Goal: Task Accomplishment & Management: Manage account settings

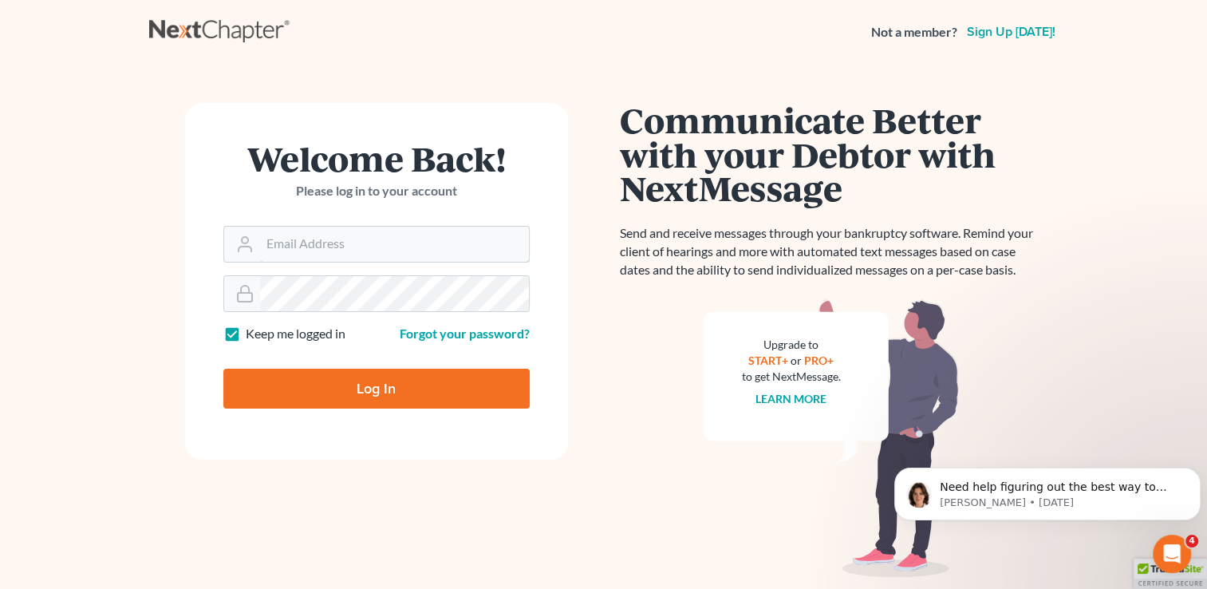
type input "tami@henkelsbaker.com"
click at [396, 390] on input "Log In" at bounding box center [376, 388] width 306 height 40
type input "Thinking..."
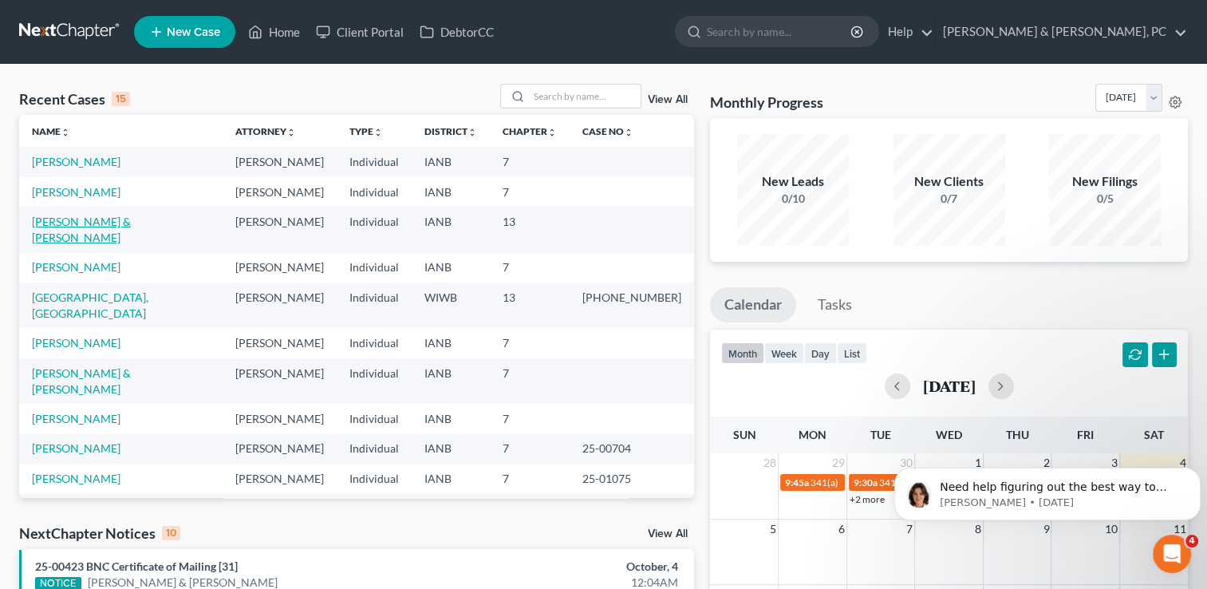
click at [97, 219] on link "Bean, Sean & Kali" at bounding box center [81, 230] width 99 height 30
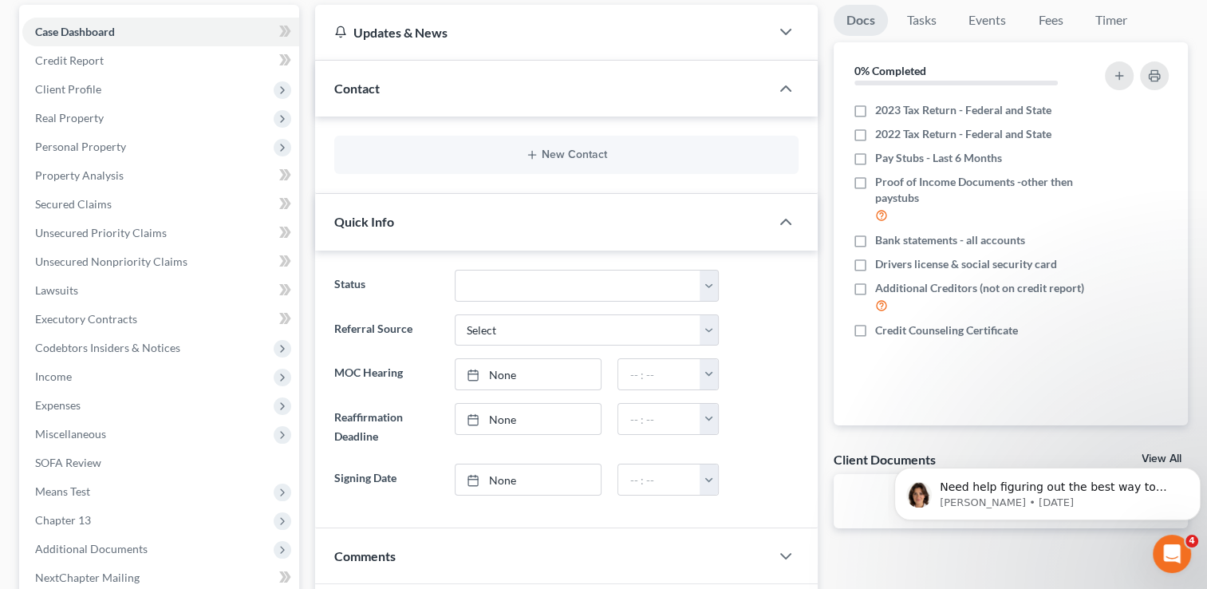
scroll to position [150, 0]
click at [875, 156] on label "Pay Stubs - Last 6 Months" at bounding box center [938, 156] width 127 height 16
click at [881, 156] on input "Pay Stubs - Last 6 Months" at bounding box center [886, 153] width 10 height 10
click at [875, 159] on label "Pay Stubs - Last 6 Months" at bounding box center [938, 156] width 127 height 16
click at [881, 159] on input "Pay Stubs - Last 6 Months" at bounding box center [886, 153] width 10 height 10
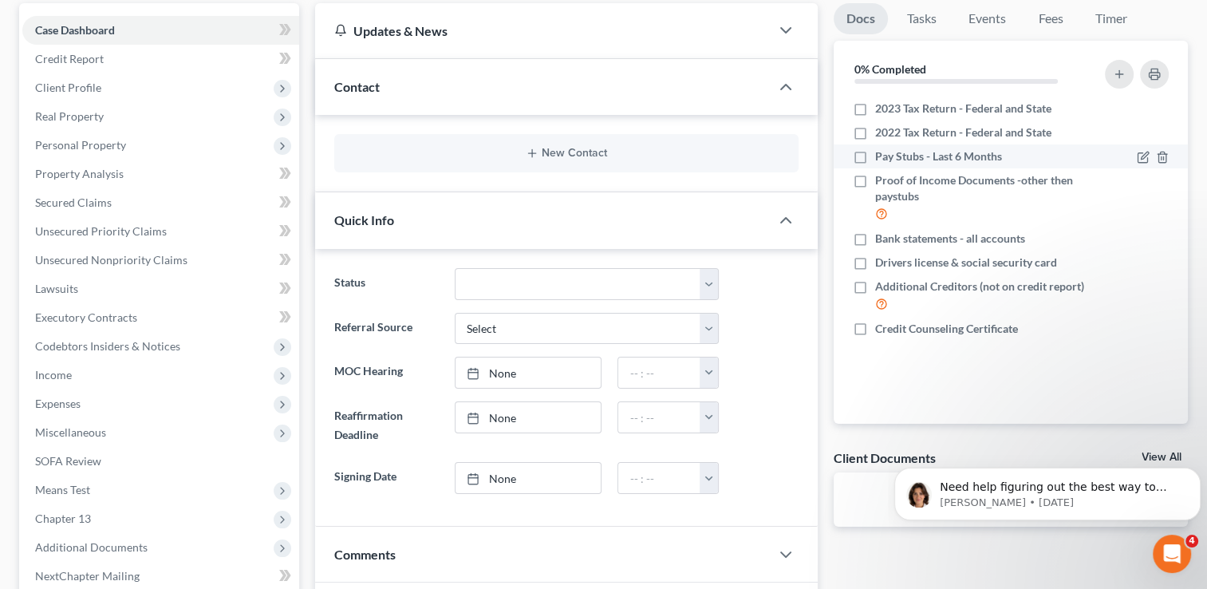
click at [907, 158] on span "Pay Stubs - Last 6 Months" at bounding box center [938, 156] width 127 height 16
click at [892, 158] on input "Pay Stubs - Last 6 Months" at bounding box center [886, 153] width 10 height 10
click at [1141, 163] on div at bounding box center [1152, 156] width 32 height 16
click at [1145, 158] on icon "button" at bounding box center [1142, 157] width 13 height 13
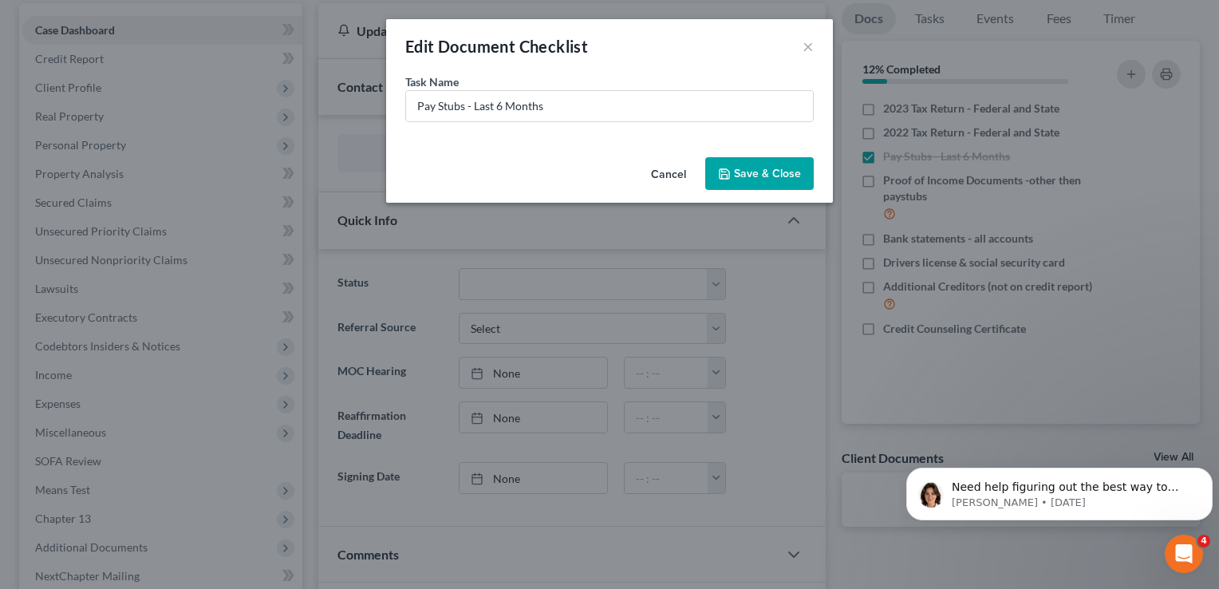
click at [676, 171] on button "Cancel" at bounding box center [668, 175] width 61 height 32
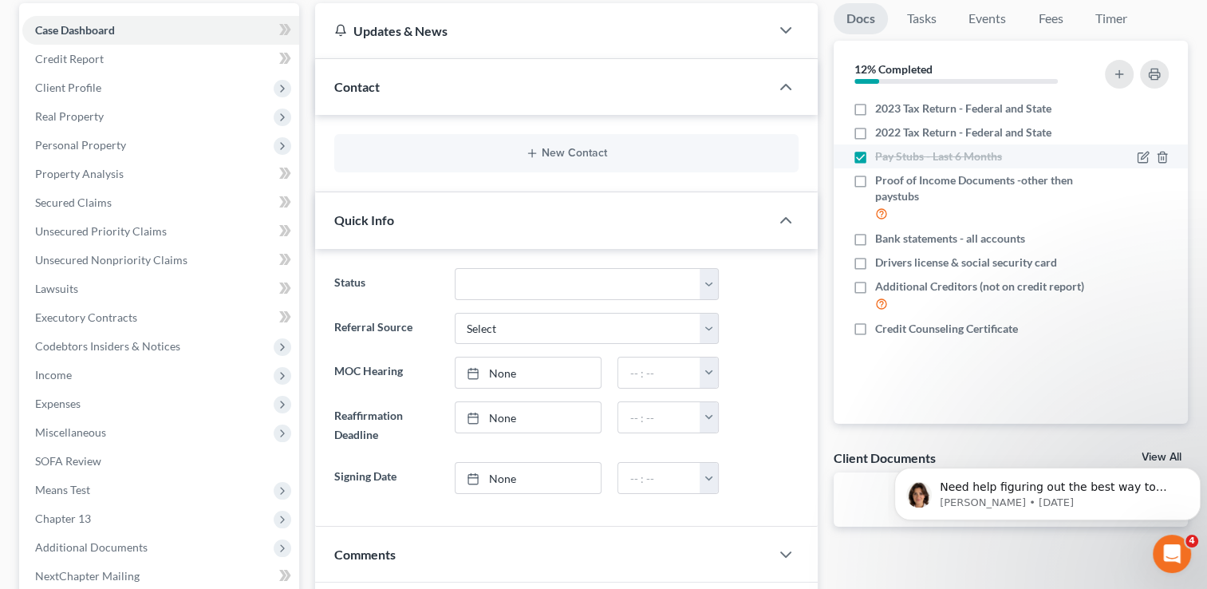
click at [875, 155] on label "Pay Stubs - Last 6 Months" at bounding box center [938, 156] width 127 height 16
click at [881, 155] on input "Pay Stubs - Last 6 Months" at bounding box center [886, 153] width 10 height 10
click at [875, 155] on label "Pay Stubs - Last 6 Months" at bounding box center [938, 156] width 127 height 16
click at [881, 155] on input "Pay Stubs - Last 6 Months" at bounding box center [886, 153] width 10 height 10
click at [875, 151] on label "Pay Stubs - Last 6 Months" at bounding box center [938, 156] width 127 height 16
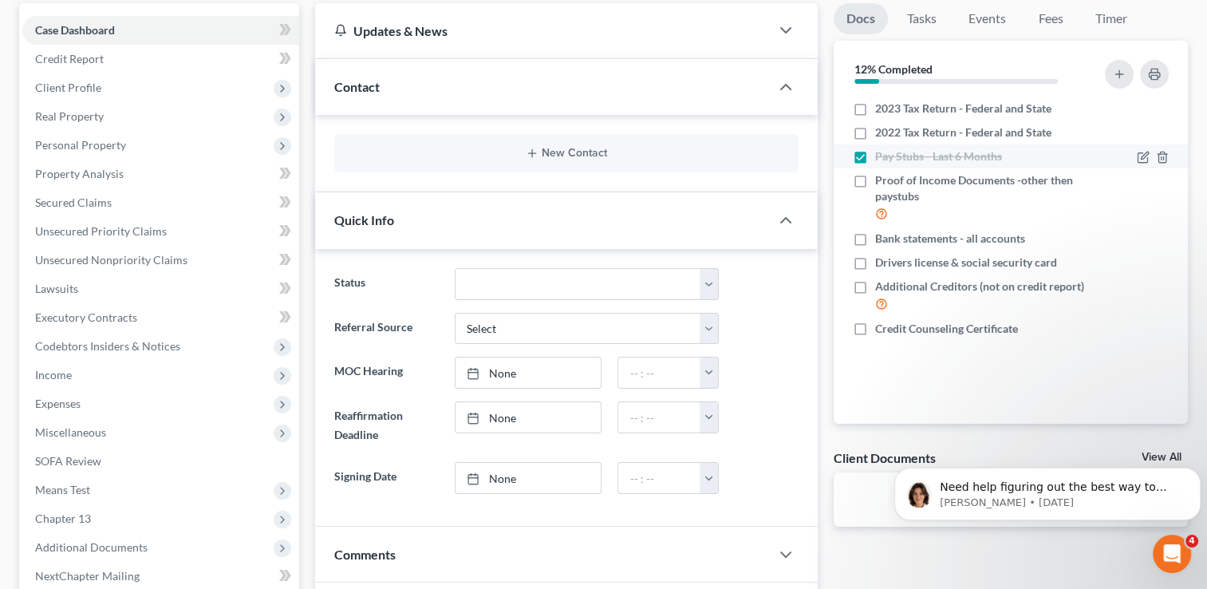
click at [881, 151] on input "Pay Stubs - Last 6 Months" at bounding box center [886, 153] width 10 height 10
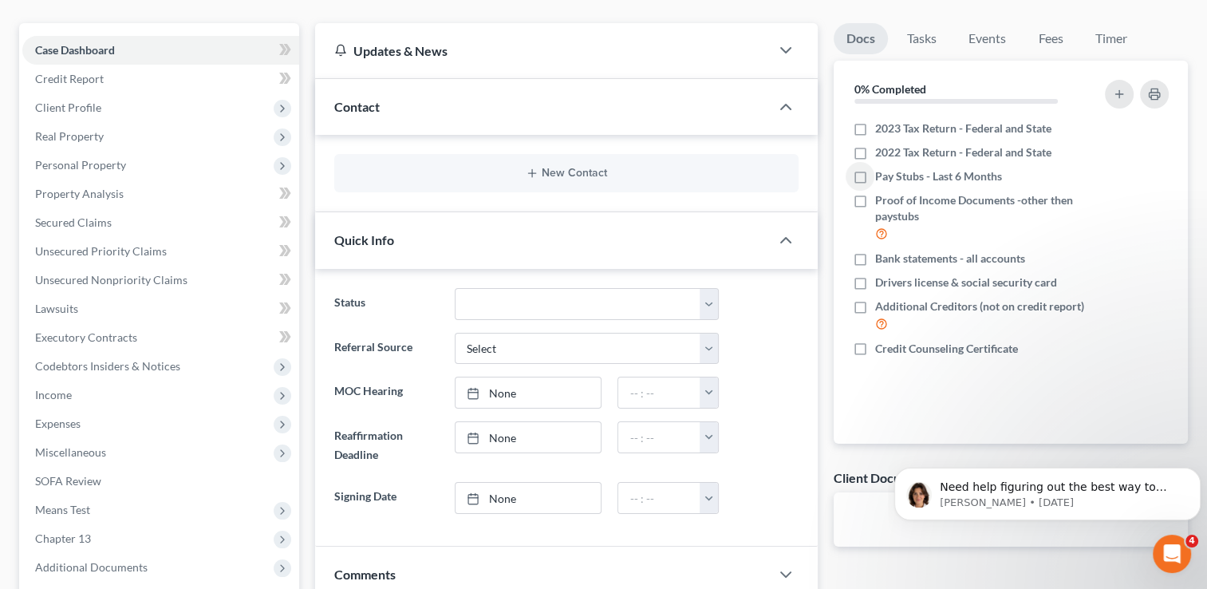
scroll to position [127, 0]
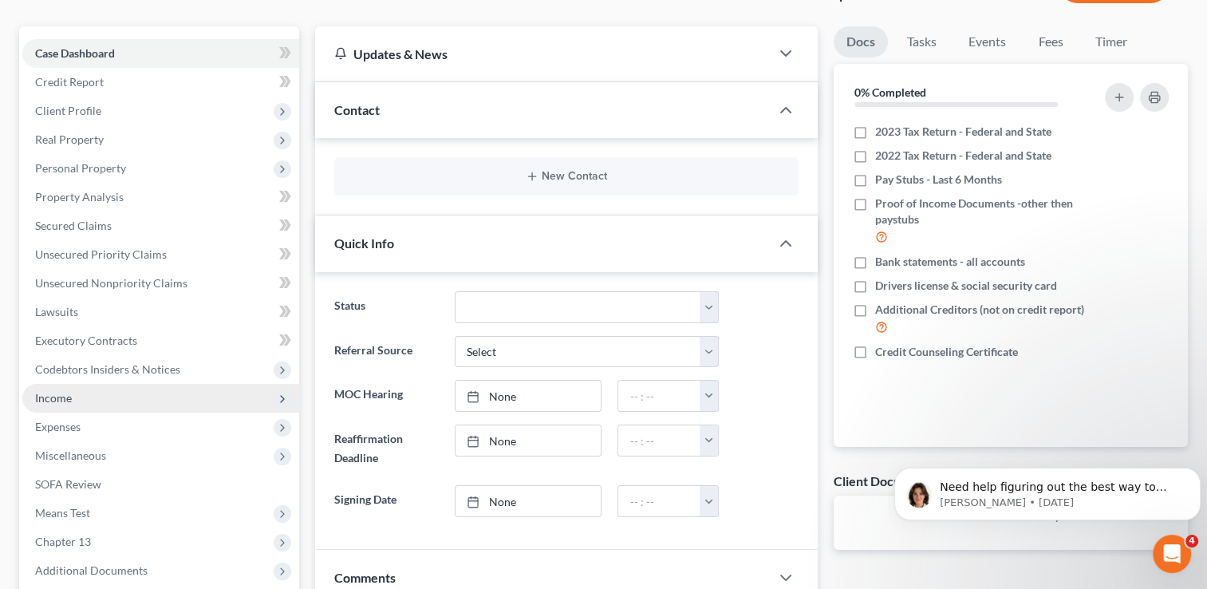
click at [283, 399] on polyline at bounding box center [282, 399] width 3 height 6
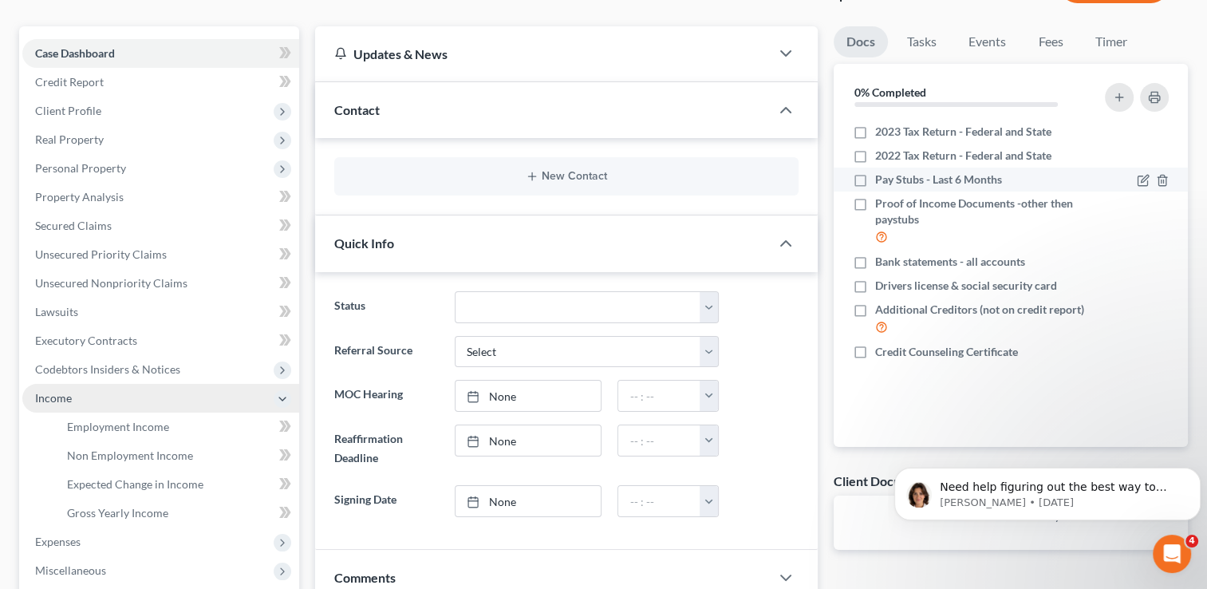
click at [911, 183] on span "Pay Stubs - Last 6 Months" at bounding box center [938, 179] width 127 height 16
click at [892, 182] on input "Pay Stubs - Last 6 Months" at bounding box center [886, 176] width 10 height 10
checkbox input "true"
click at [1144, 177] on icon "button" at bounding box center [1143, 178] width 7 height 7
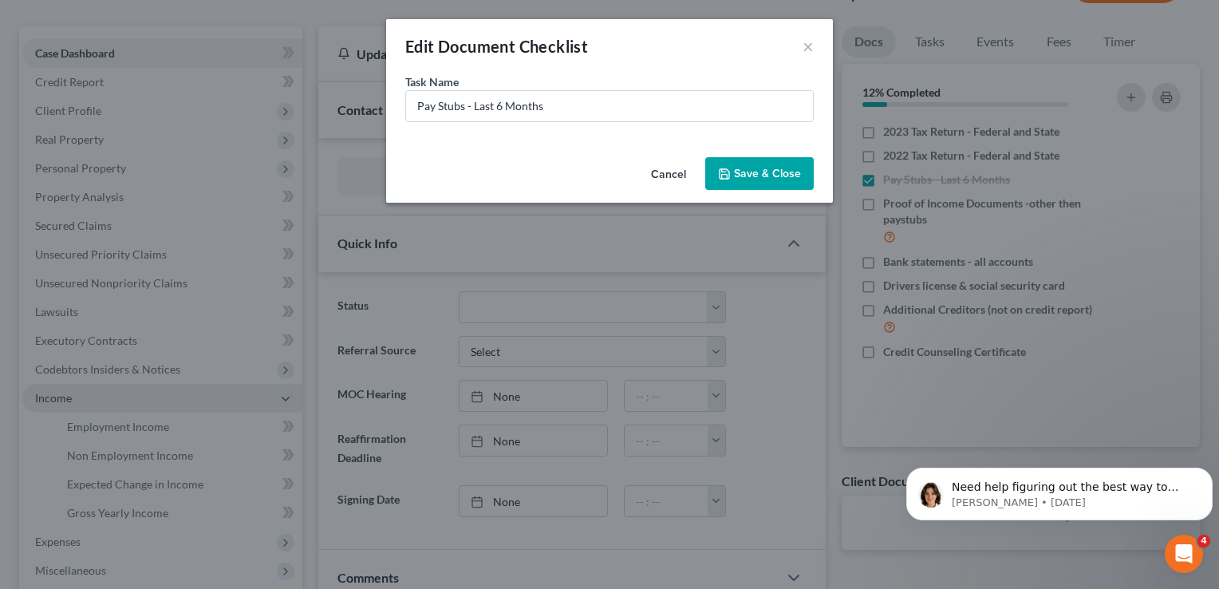
click at [660, 174] on button "Cancel" at bounding box center [668, 175] width 61 height 32
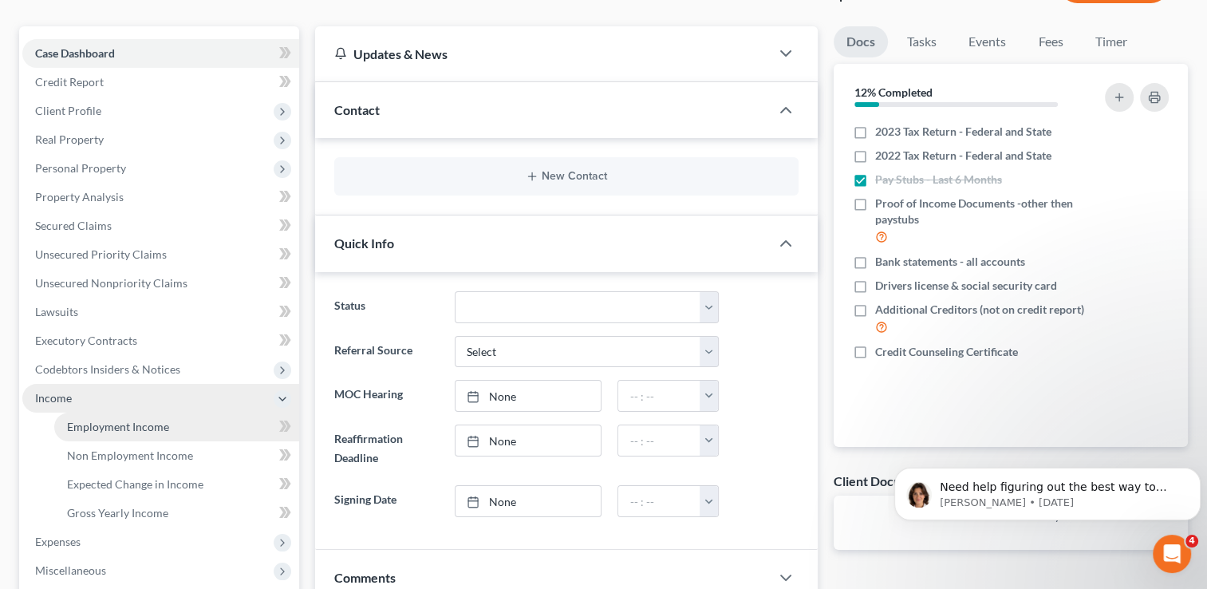
click at [147, 424] on span "Employment Income" at bounding box center [118, 427] width 102 height 14
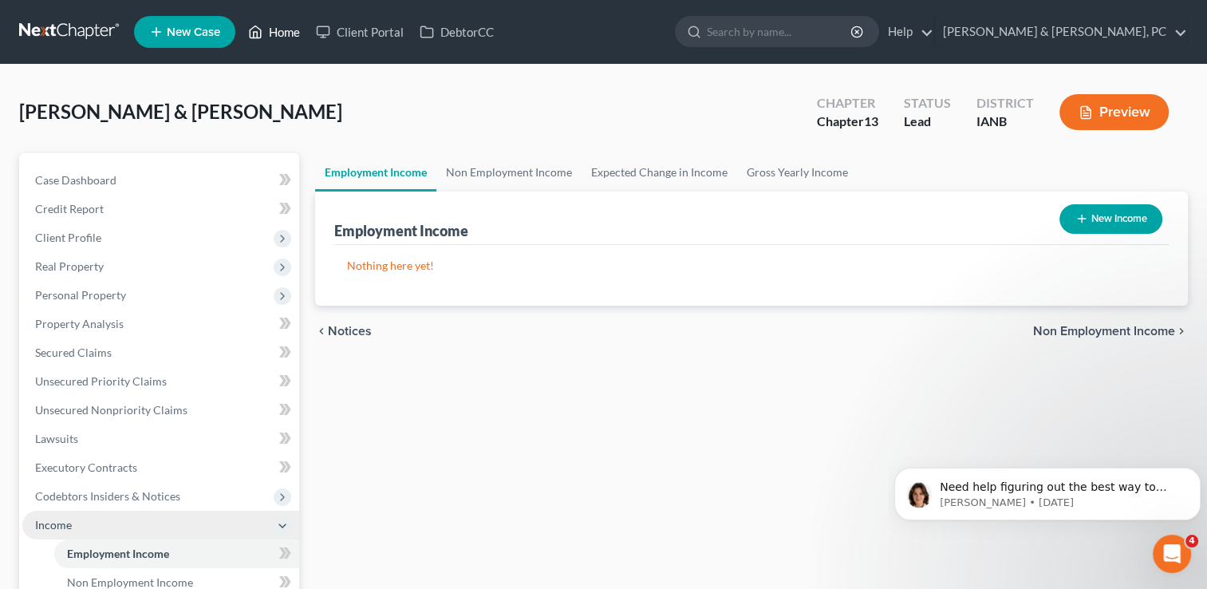
click at [293, 37] on link "Home" at bounding box center [274, 32] width 68 height 29
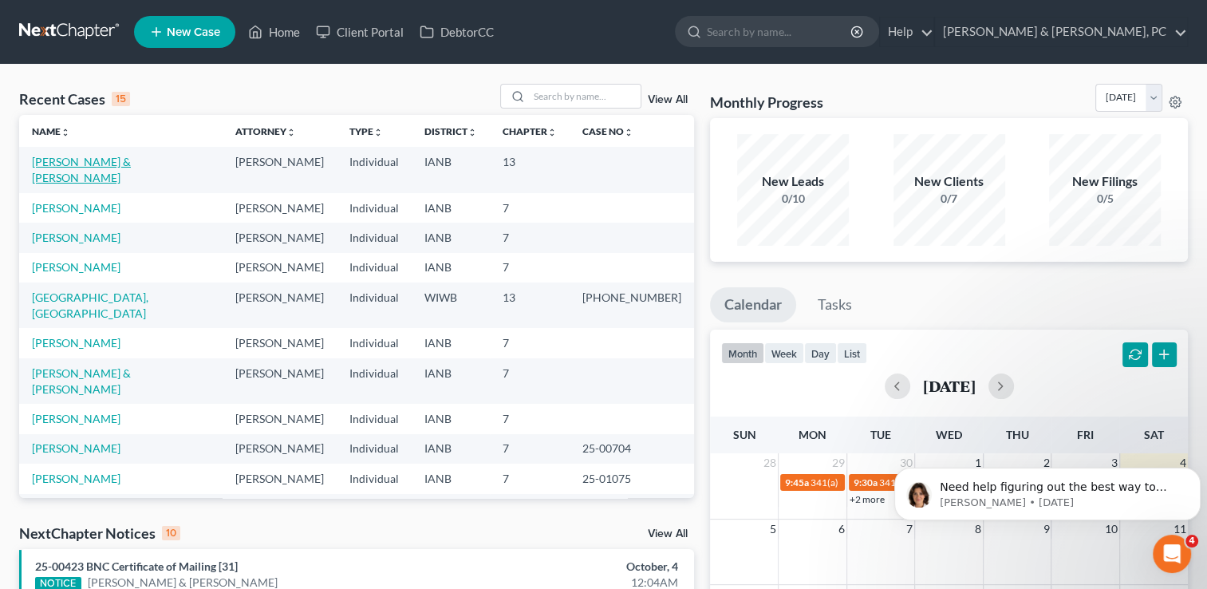
click at [109, 161] on link "Bean, Sean & Kali" at bounding box center [81, 170] width 99 height 30
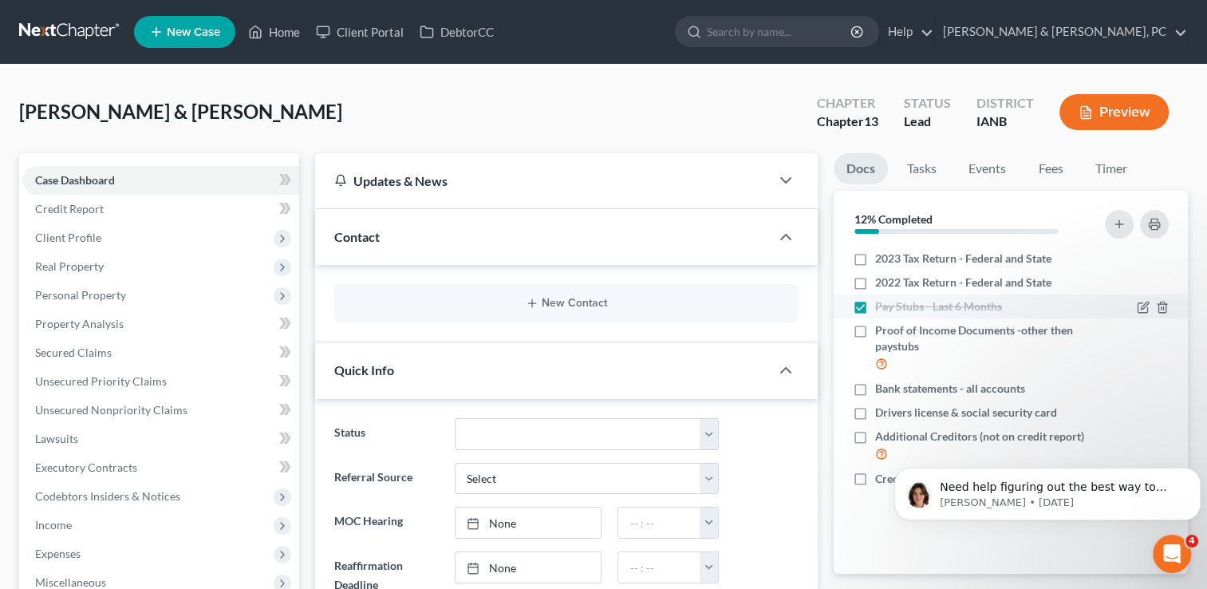
click at [875, 308] on label "Pay Stubs - Last 6 Months" at bounding box center [938, 306] width 127 height 16
click at [881, 308] on input "Pay Stubs - Last 6 Months" at bounding box center [886, 303] width 10 height 10
checkbox input "false"
click at [74, 180] on span "Case Dashboard" at bounding box center [75, 180] width 80 height 14
click at [277, 30] on link "Home" at bounding box center [274, 32] width 68 height 29
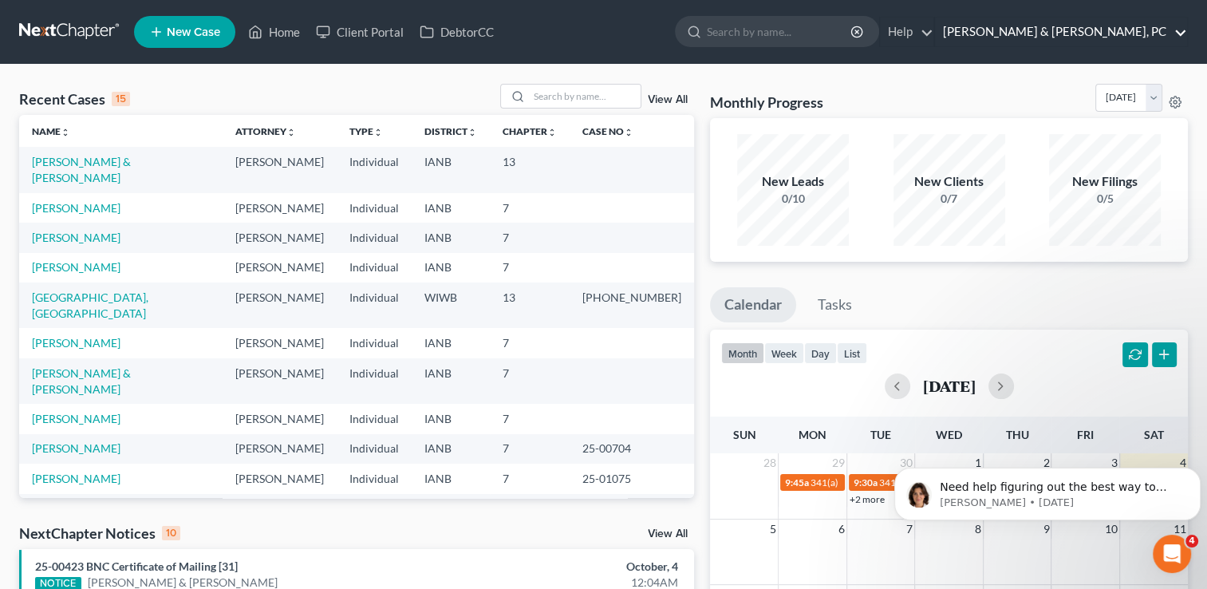
click at [1184, 34] on link "Henkels & Baker, PC" at bounding box center [1061, 32] width 252 height 29
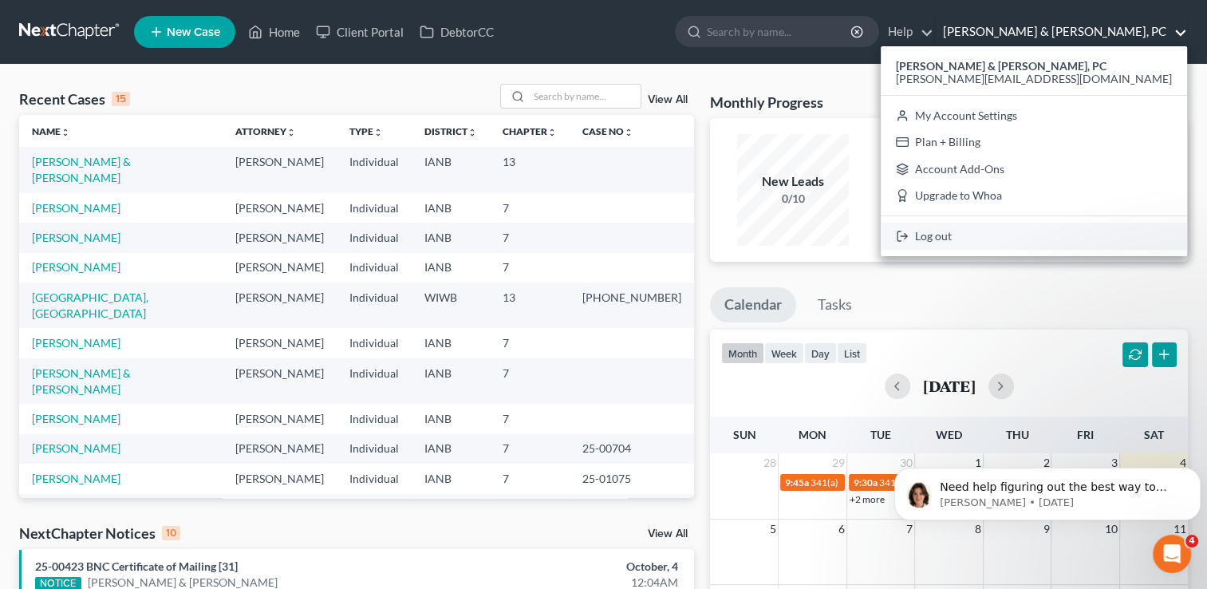
click at [1083, 238] on link "Log out" at bounding box center [1033, 236] width 306 height 27
